Goal: Find specific page/section: Find specific page/section

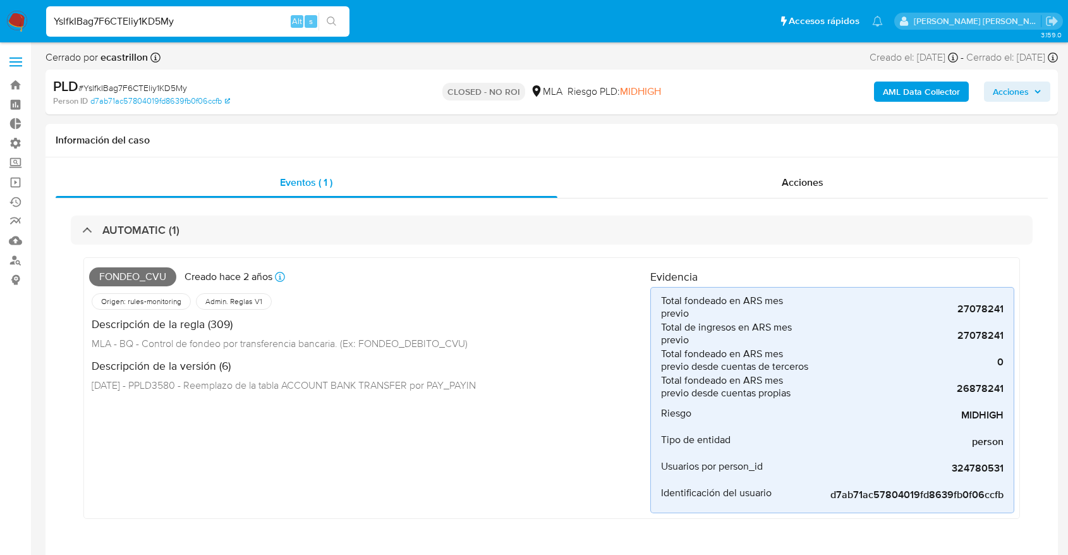
select select "10"
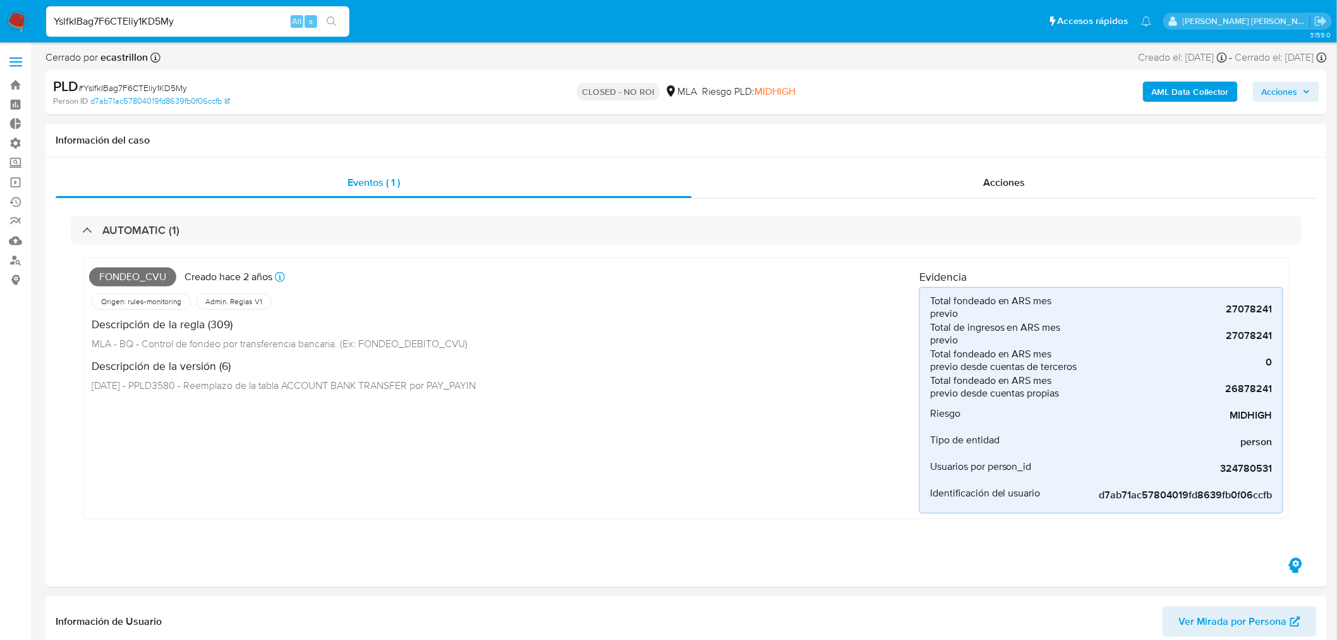
scroll to position [594, 0]
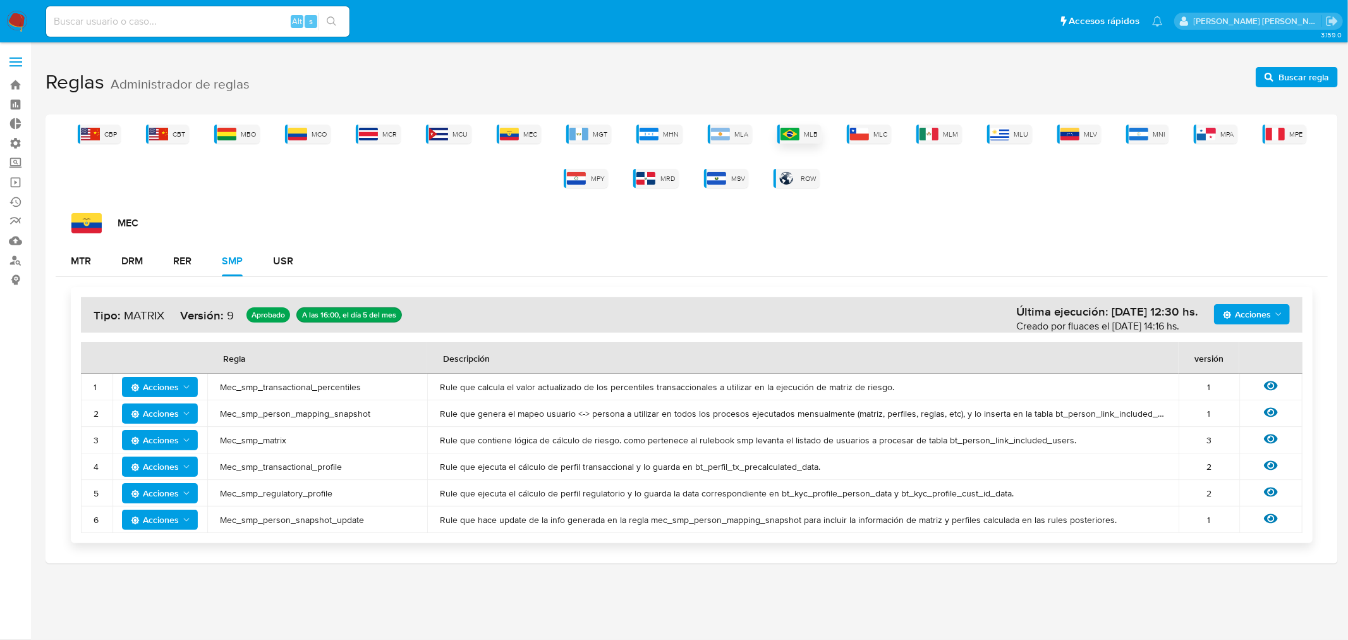
click at [800, 124] on div "MLB" at bounding box center [799, 133] width 44 height 19
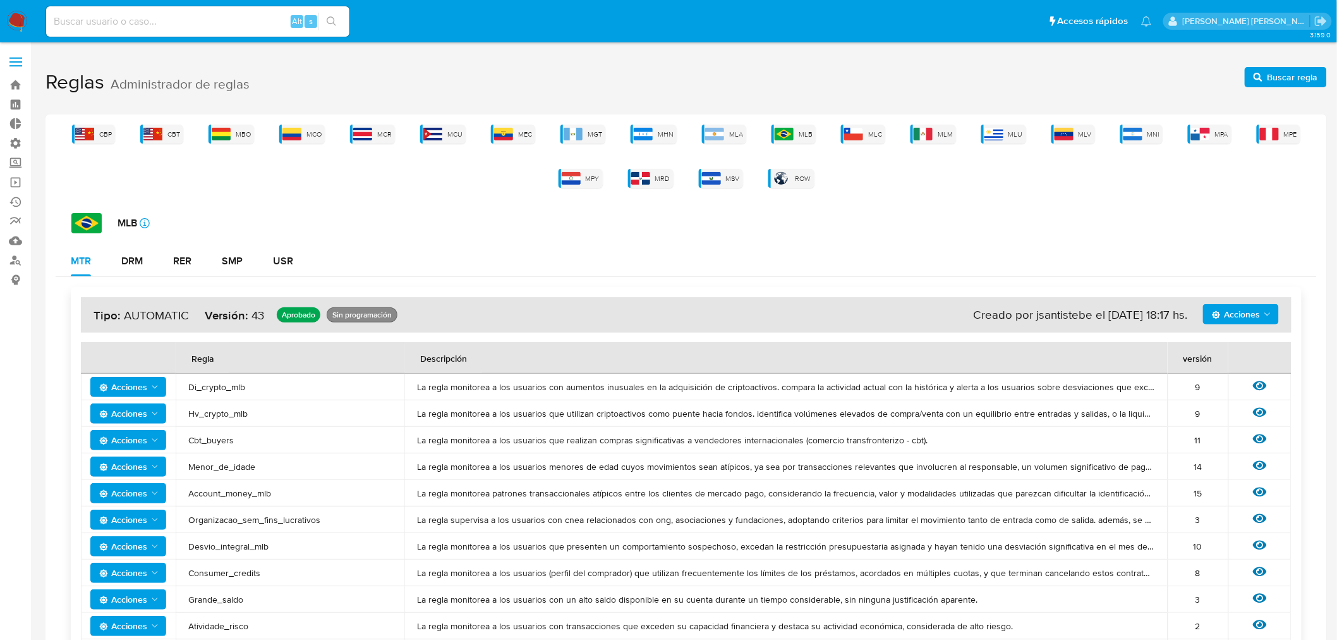
drag, startPoint x: 126, startPoint y: 255, endPoint x: 230, endPoint y: 284, distance: 107.8
click at [126, 256] on div "DRM" at bounding box center [131, 261] width 21 height 10
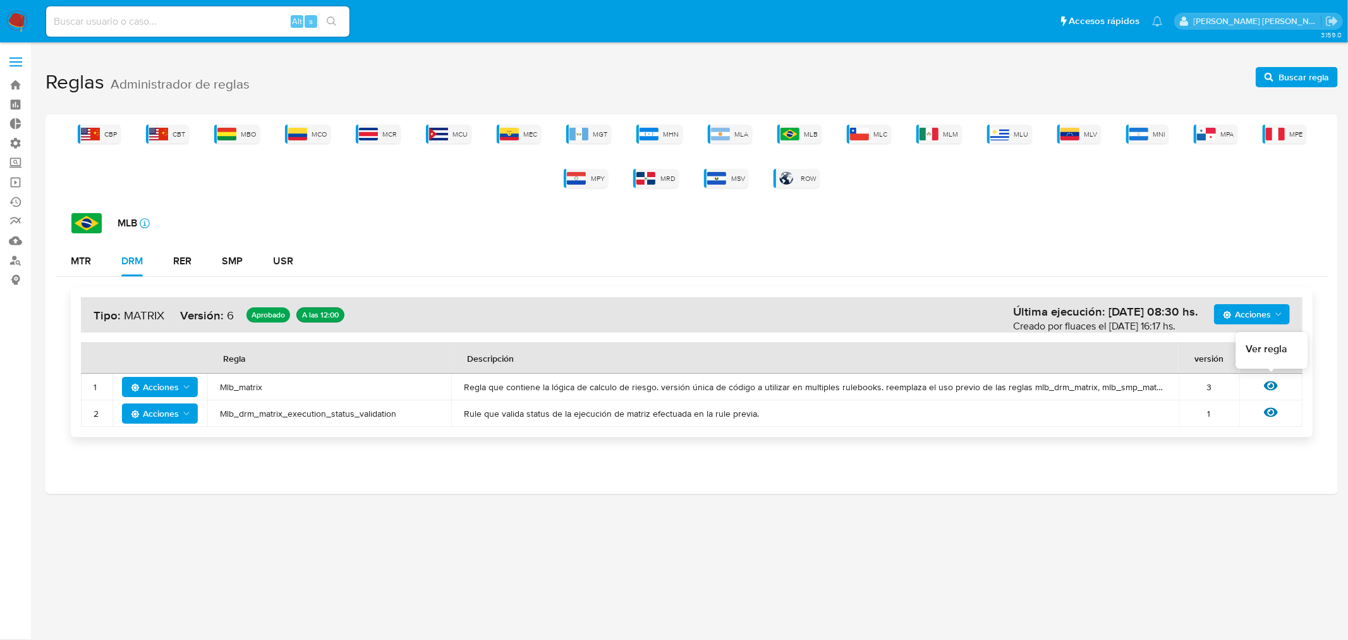
click at [1271, 381] on icon at bounding box center [1271, 386] width 14 height 14
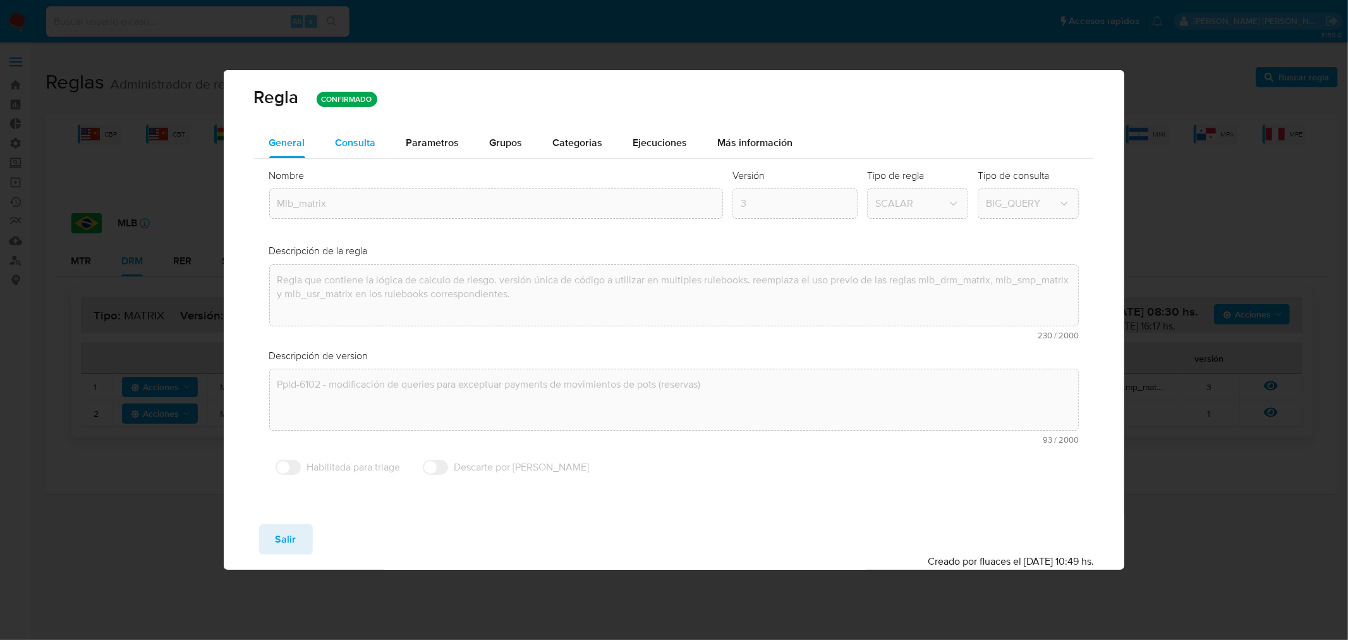
click at [357, 145] on span "Consulta" at bounding box center [356, 142] width 40 height 15
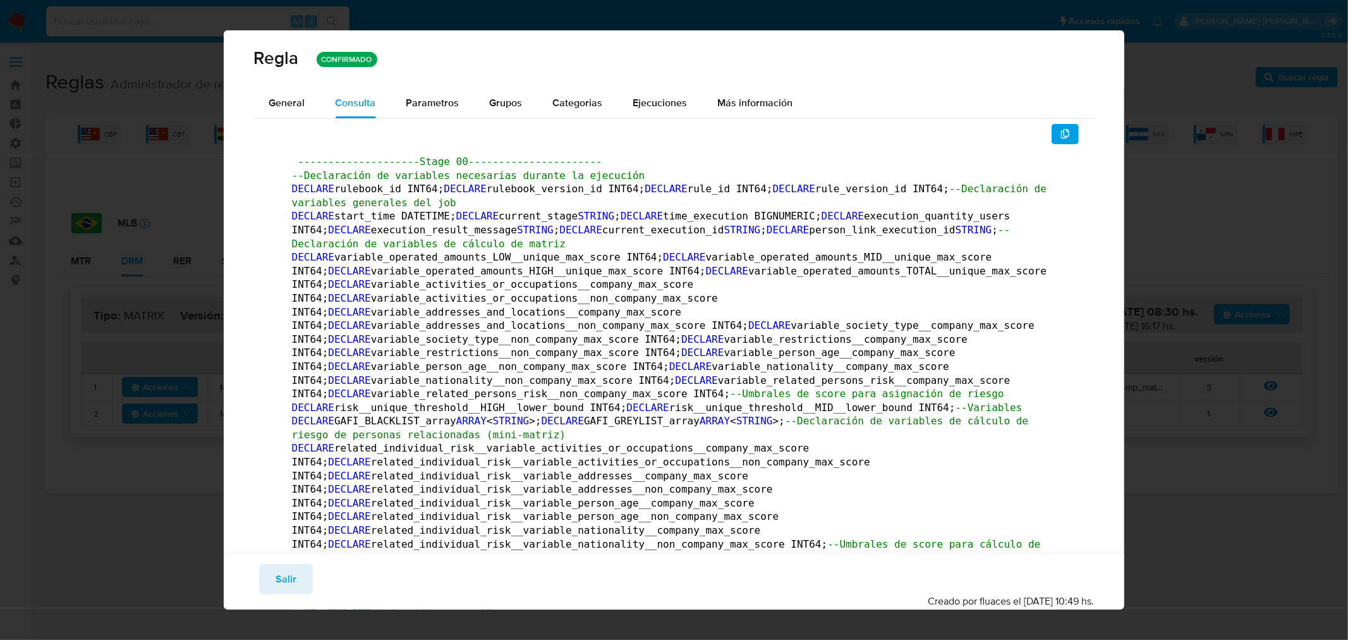
click at [303, 567] on button "Salir" at bounding box center [286, 579] width 54 height 30
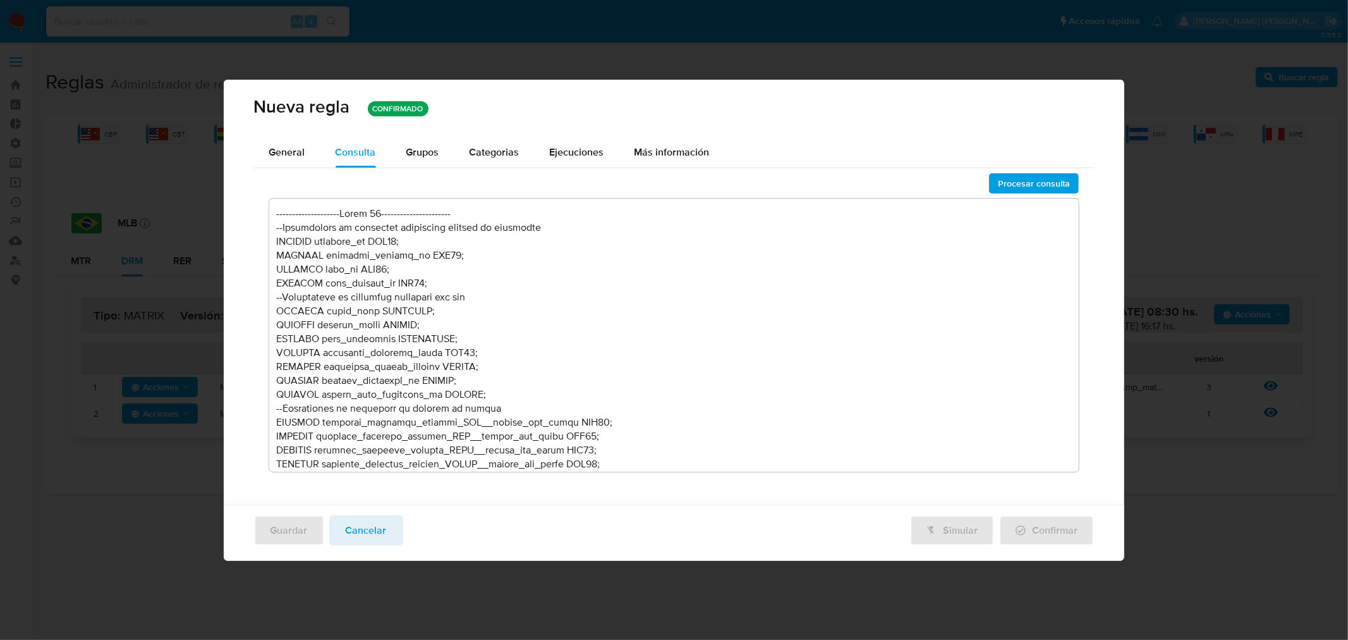
click at [287, 583] on div "Nueva regla CONFIRMADO General Consulta Parametros Evidencias Grupos Categorias…" at bounding box center [674, 320] width 1348 height 640
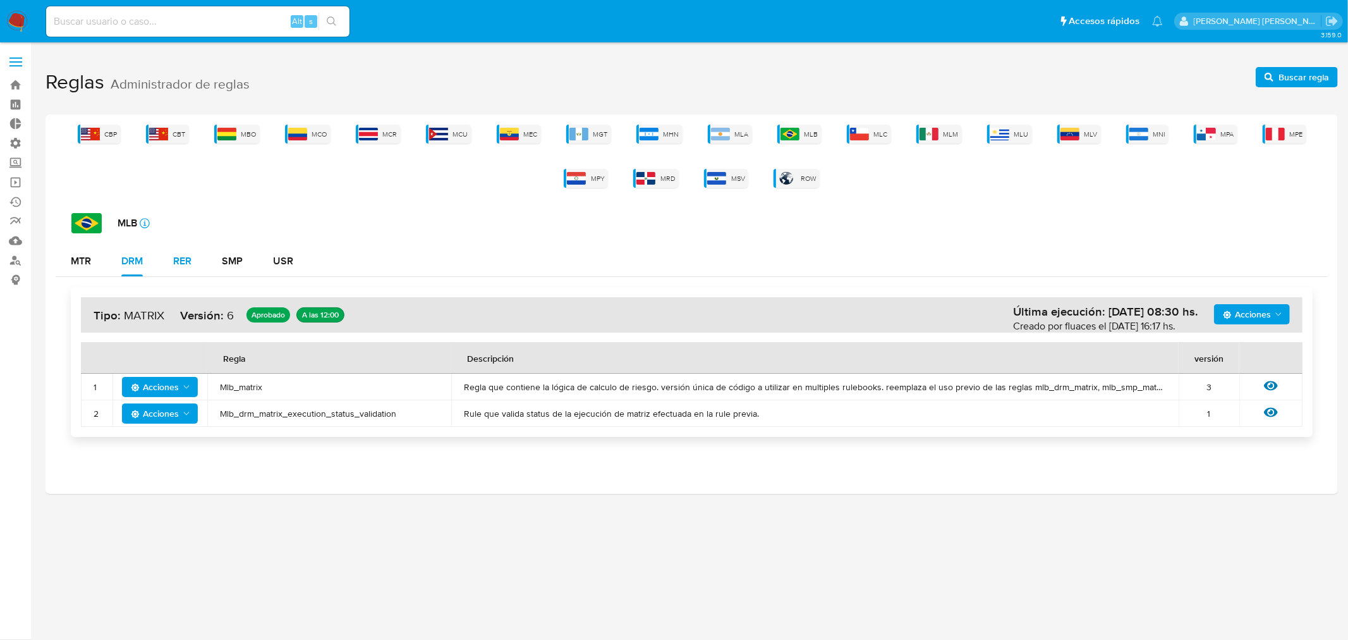
click at [191, 259] on div "RER" at bounding box center [182, 261] width 18 height 10
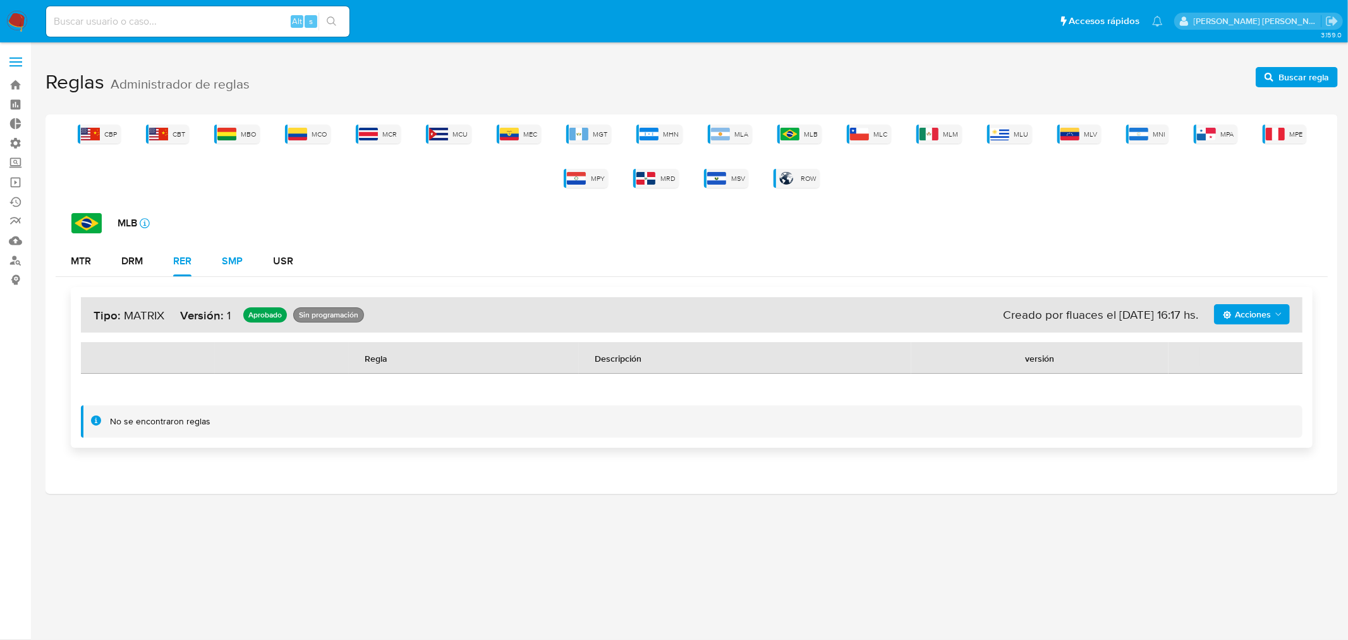
click at [236, 266] on div "SMP" at bounding box center [232, 261] width 21 height 10
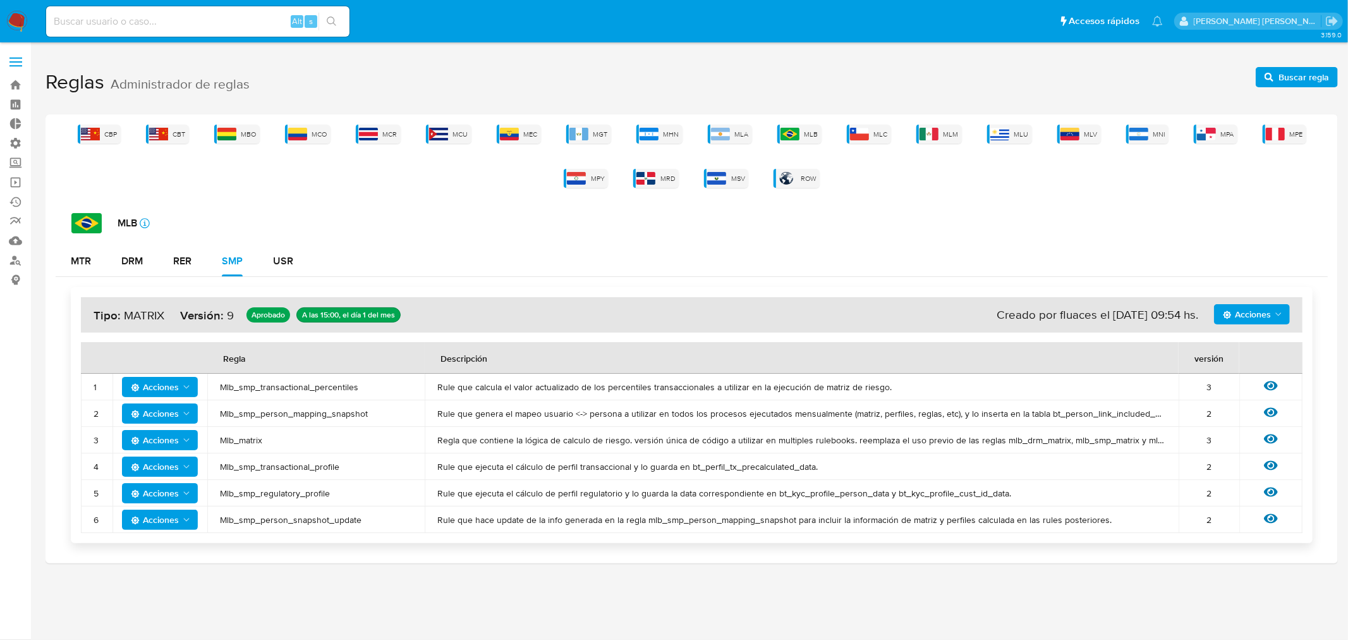
click at [1261, 371] on th at bounding box center [1270, 358] width 63 height 32
click at [1267, 384] on icon at bounding box center [1271, 385] width 14 height 9
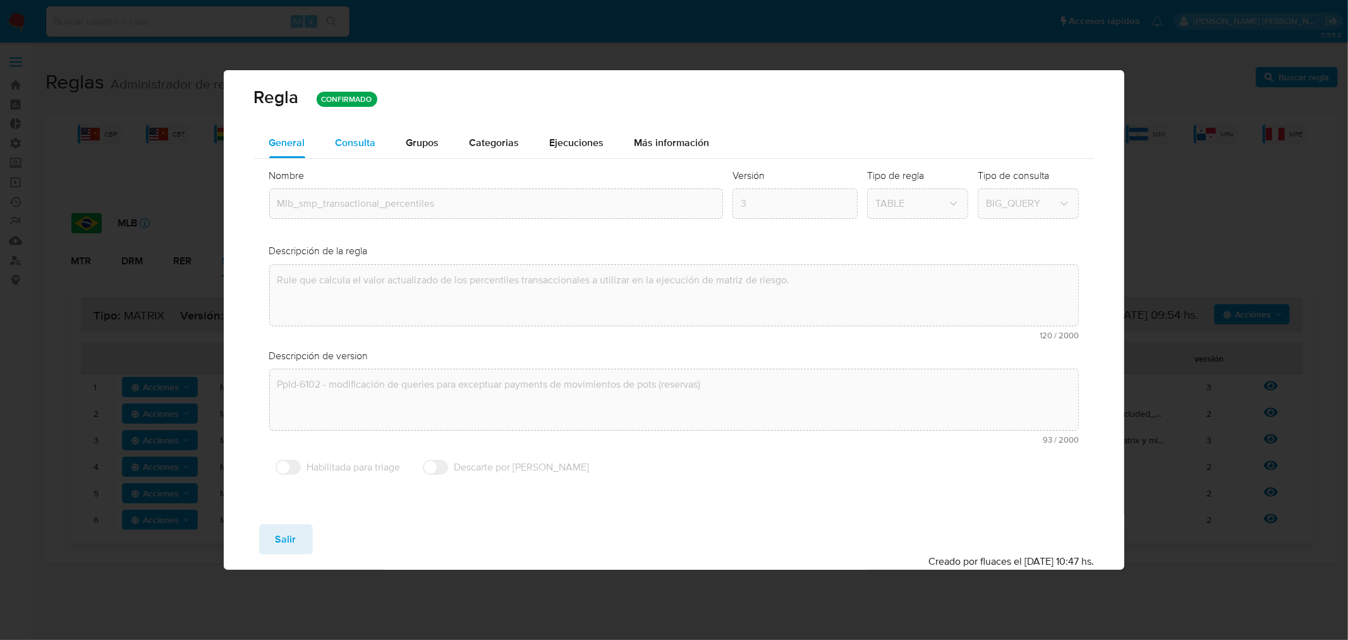
click at [357, 147] on span "Consulta" at bounding box center [356, 142] width 40 height 15
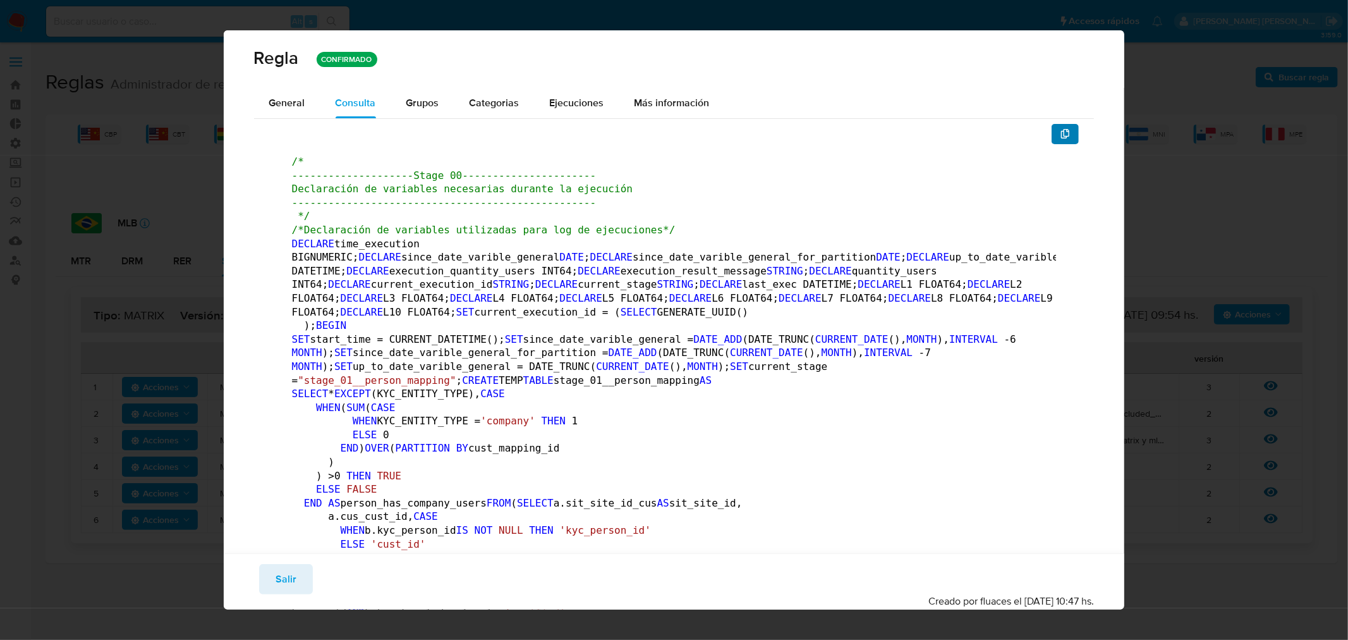
click at [1060, 134] on icon "button" at bounding box center [1065, 134] width 10 height 10
